Goal: Navigation & Orientation: Find specific page/section

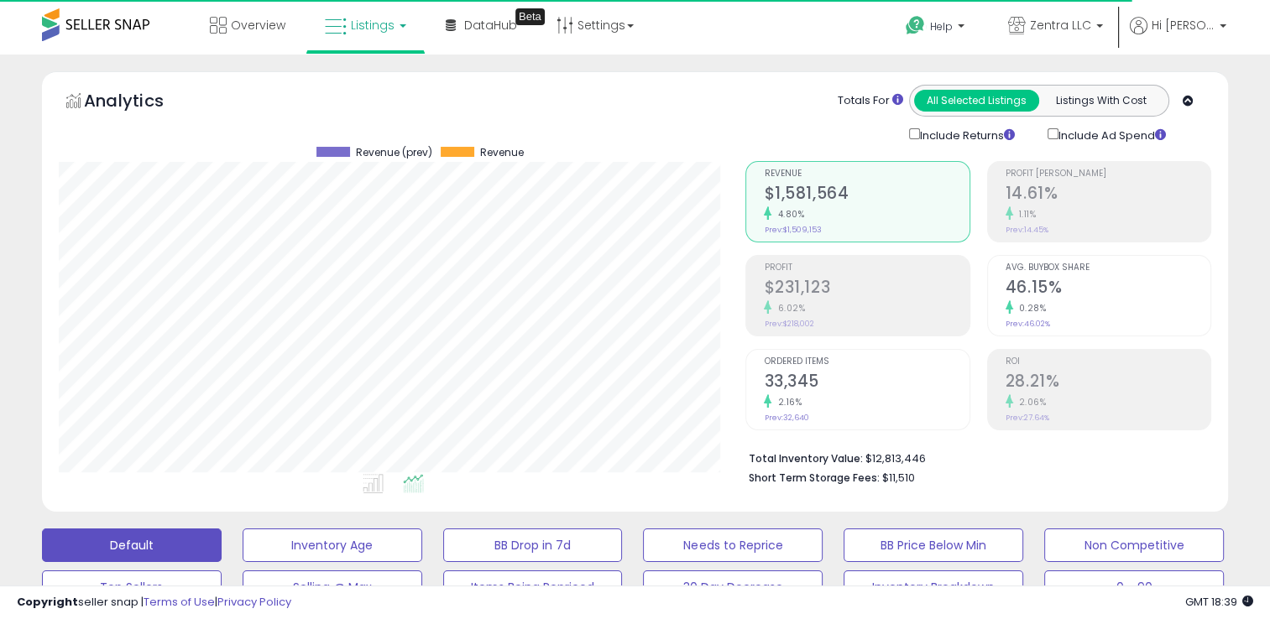
scroll to position [343, 686]
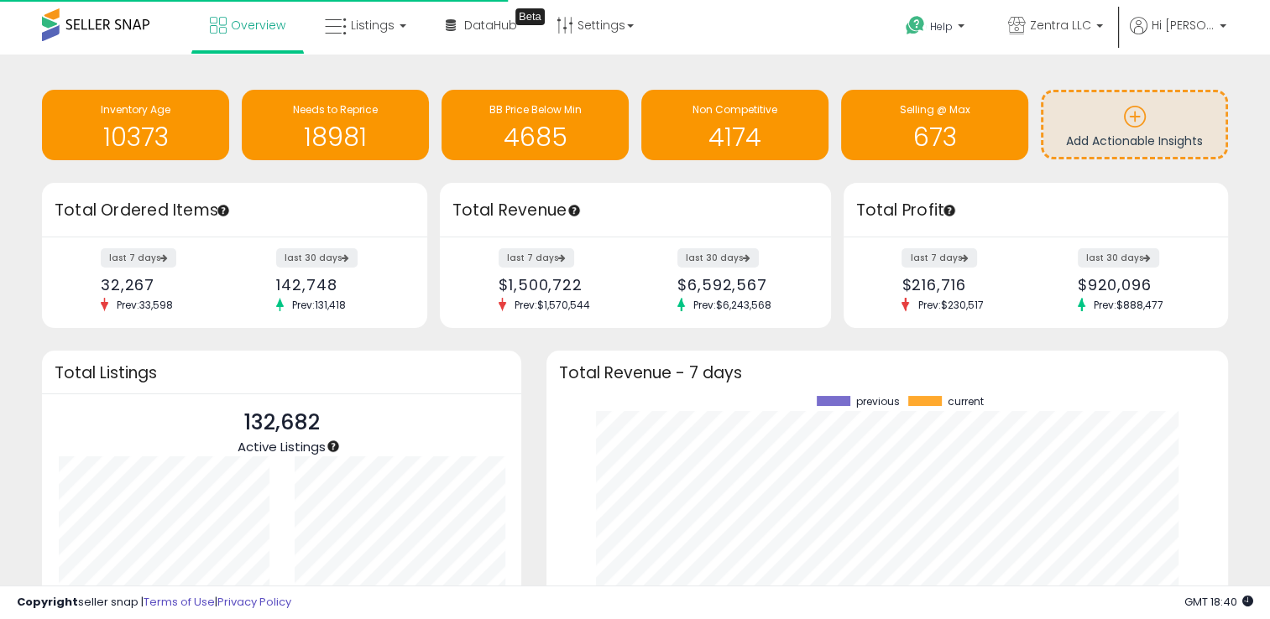
scroll to position [232, 647]
click at [362, 32] on span "Listings" at bounding box center [373, 25] width 44 height 17
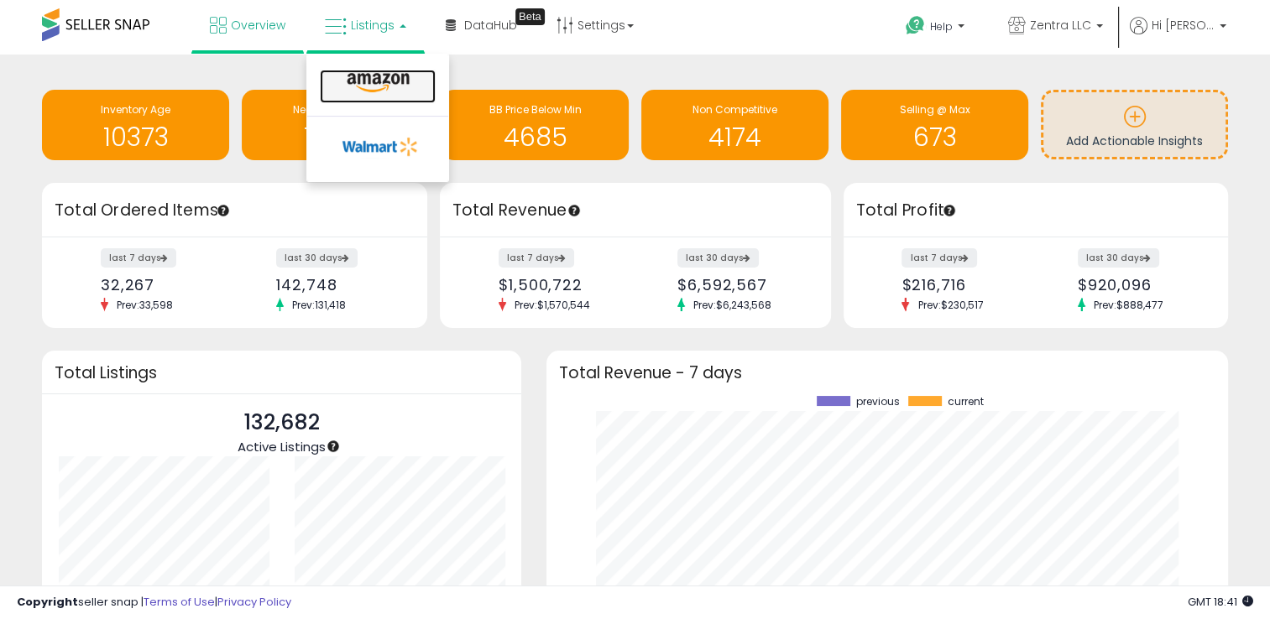
click at [404, 78] on icon at bounding box center [378, 83] width 73 height 22
